Goal: Navigation & Orientation: Find specific page/section

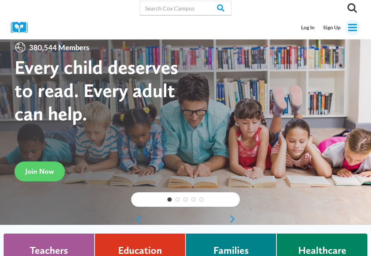
click at [347, 33] on button "Toggle Menu" at bounding box center [352, 27] width 15 height 15
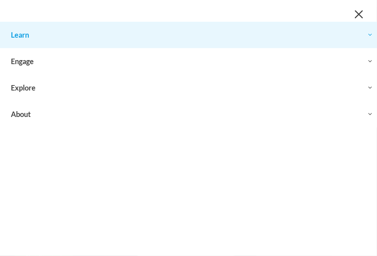
click at [74, 40] on button "Toggle child menu Expand" at bounding box center [188, 35] width 377 height 26
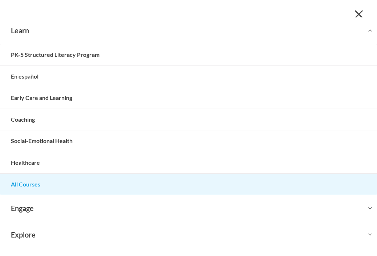
click at [23, 191] on link "All Courses" at bounding box center [188, 184] width 377 height 21
